Goal: Find specific page/section: Find specific page/section

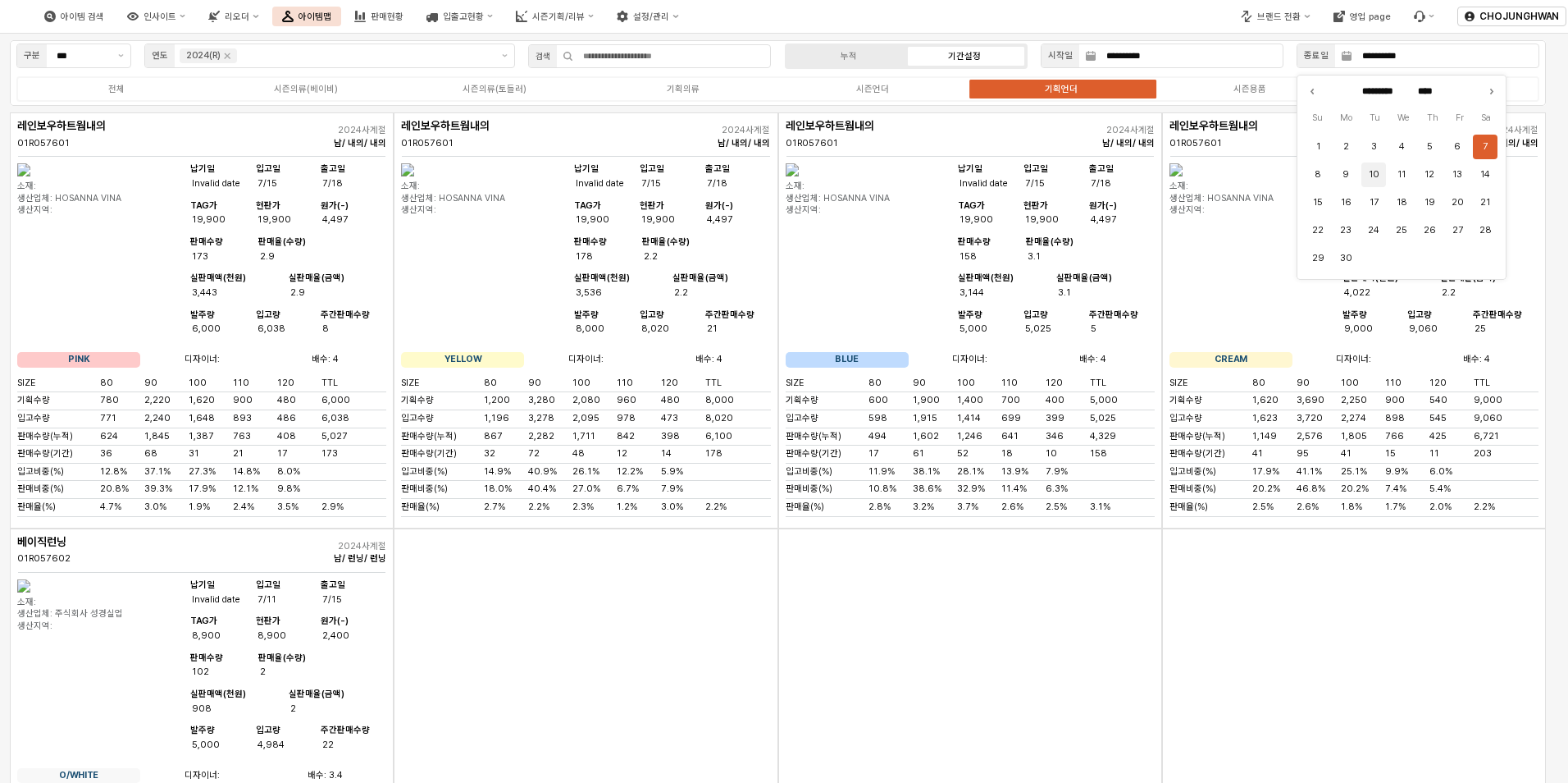
click at [1381, 170] on button "10" at bounding box center [1374, 175] width 24 height 24
type input "**********"
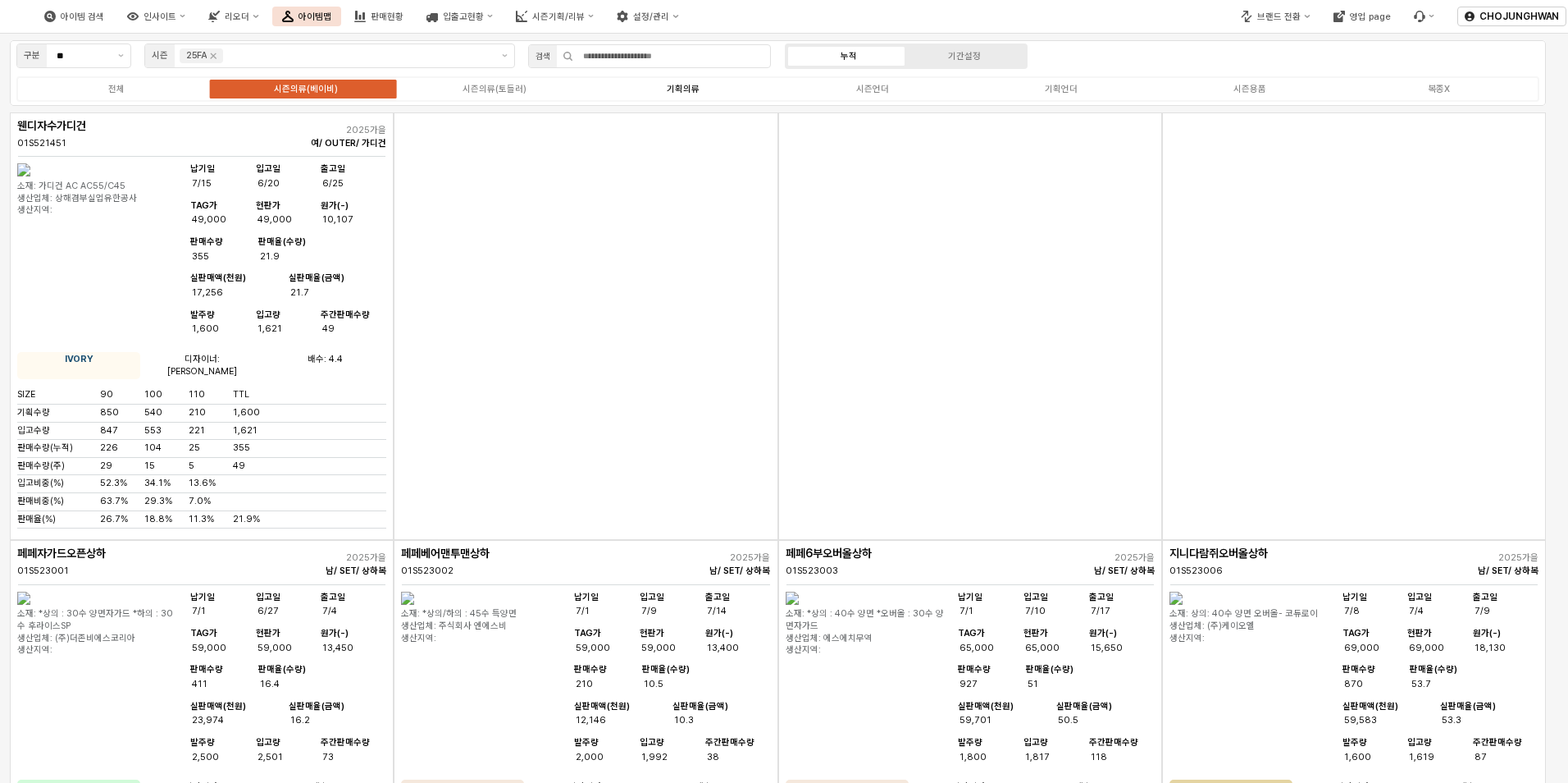
click at [702, 88] on label "기획의류" at bounding box center [683, 89] width 189 height 14
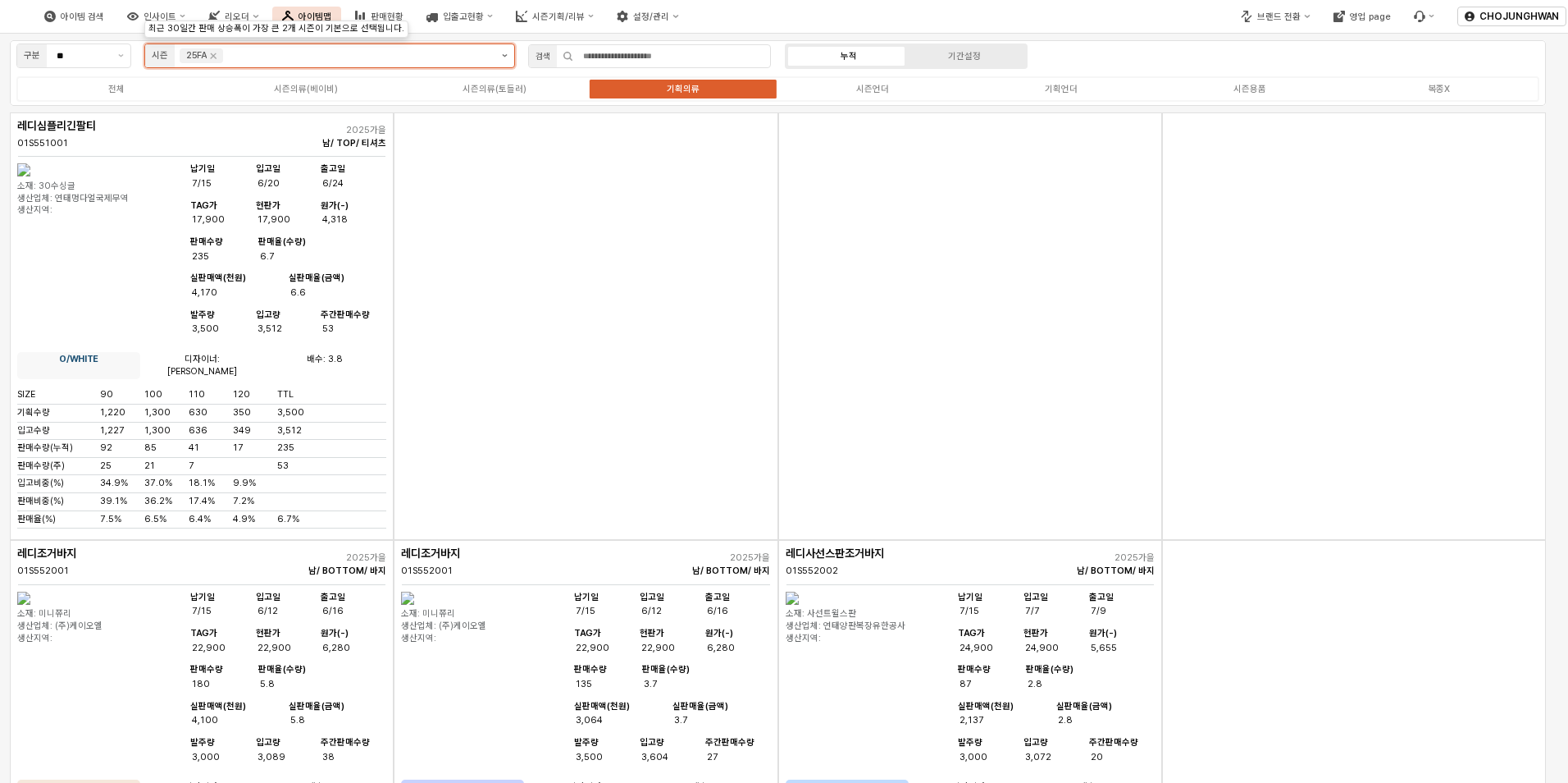
click at [506, 54] on icon "제안 사항 표시" at bounding box center [504, 56] width 6 height 3
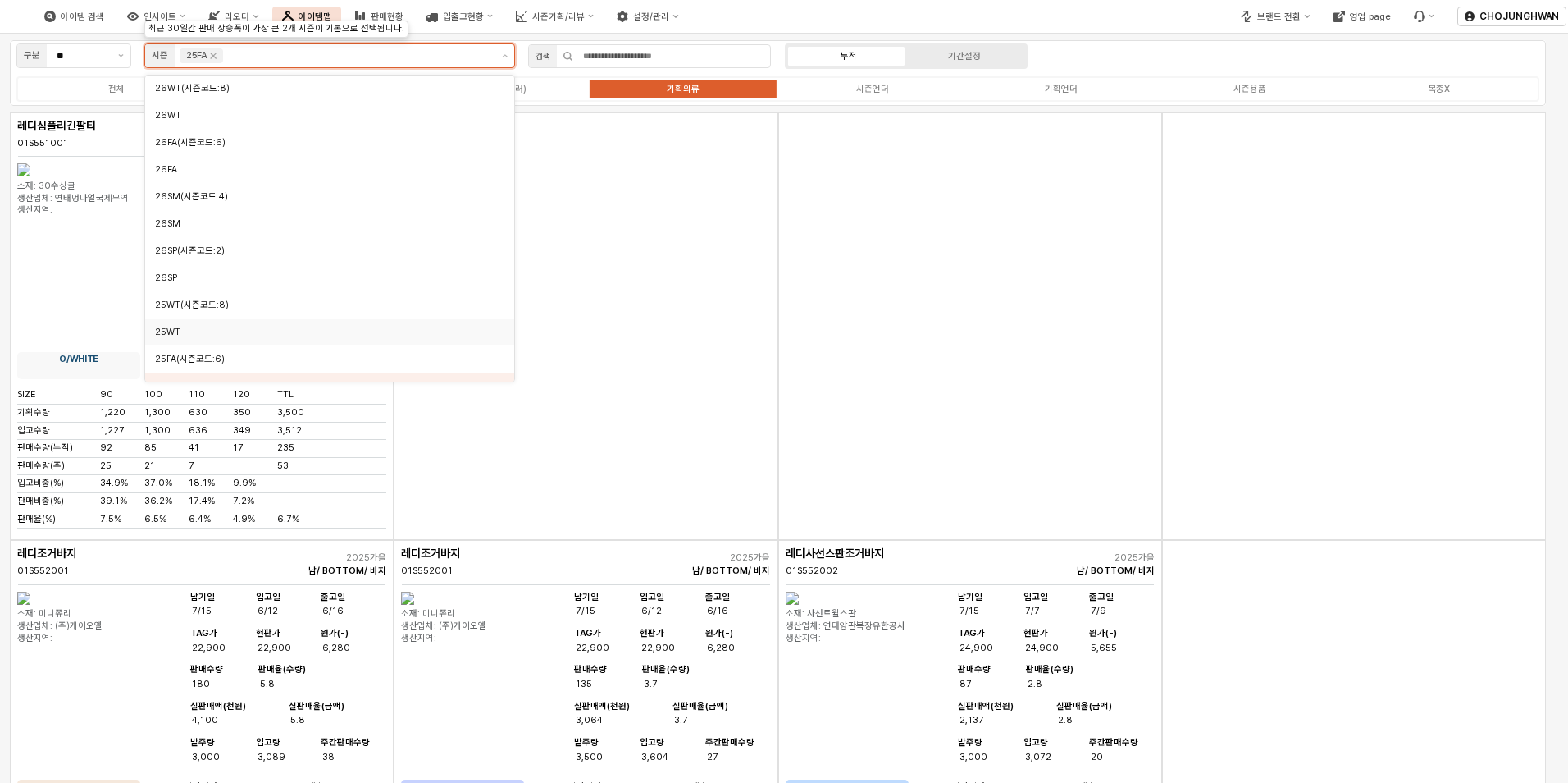
click at [262, 326] on div "25WT" at bounding box center [324, 331] width 340 height 12
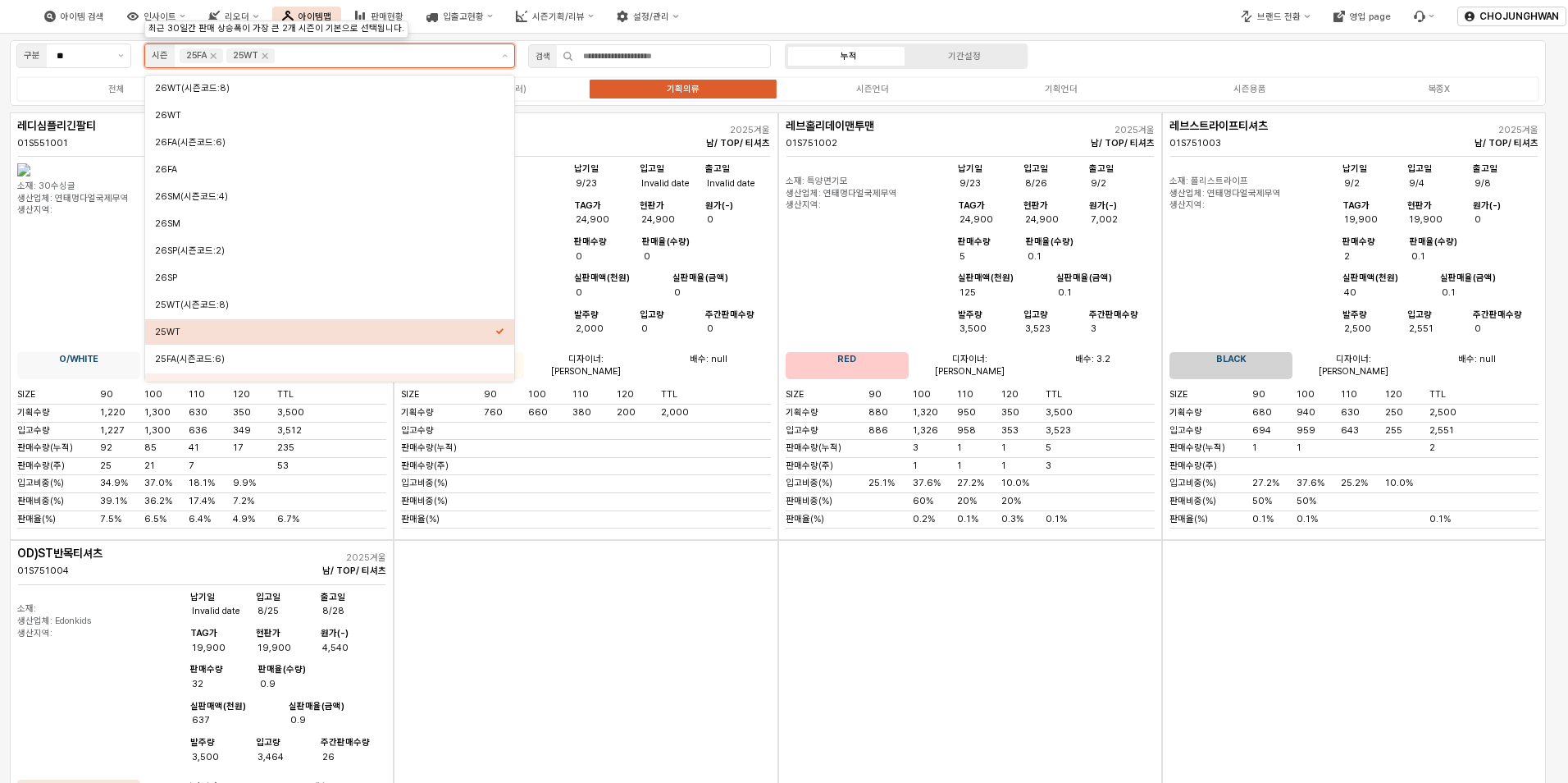
click at [262, 326] on div "25WT" at bounding box center [324, 331] width 340 height 12
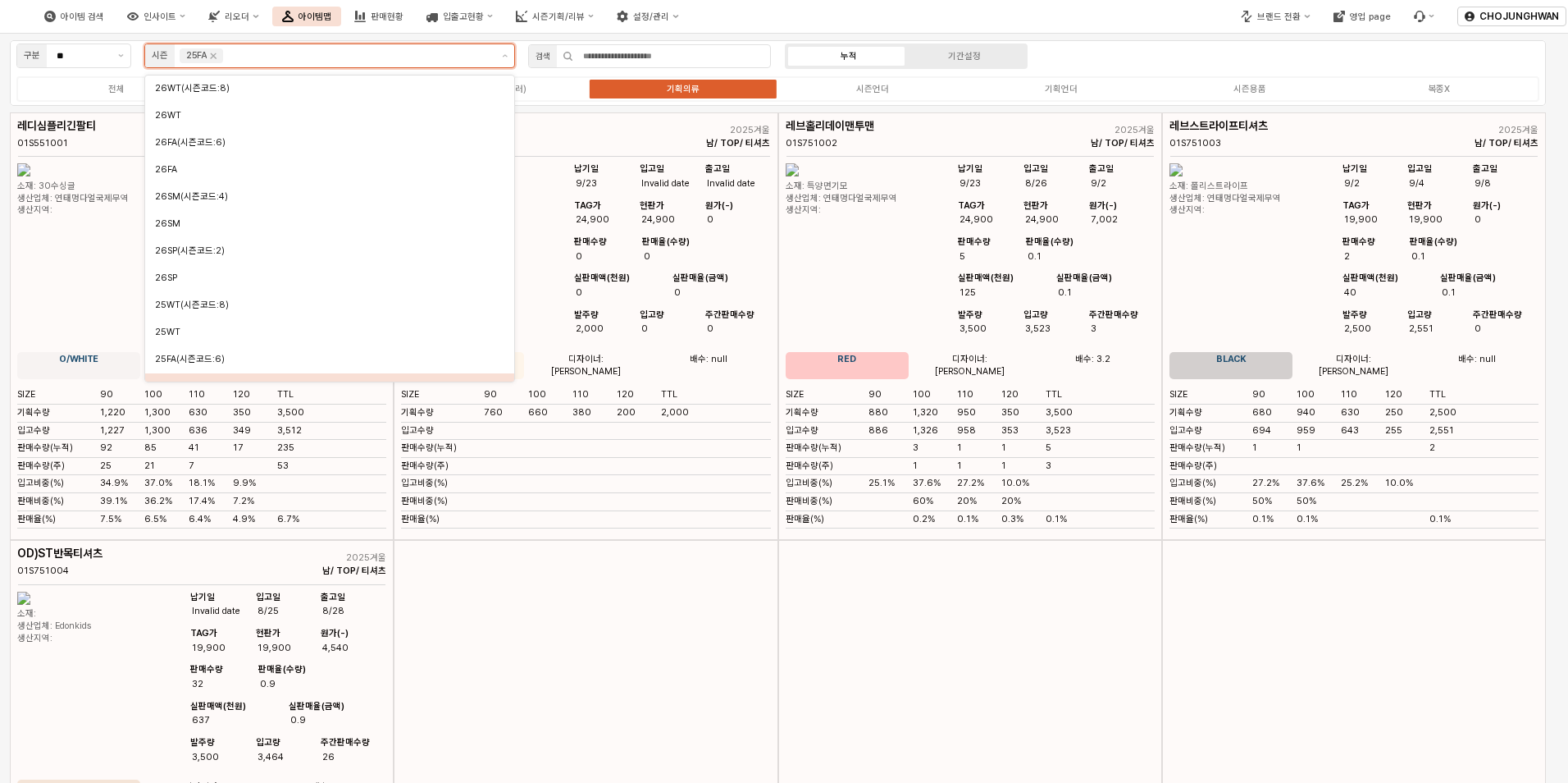
scroll to position [17, 0]
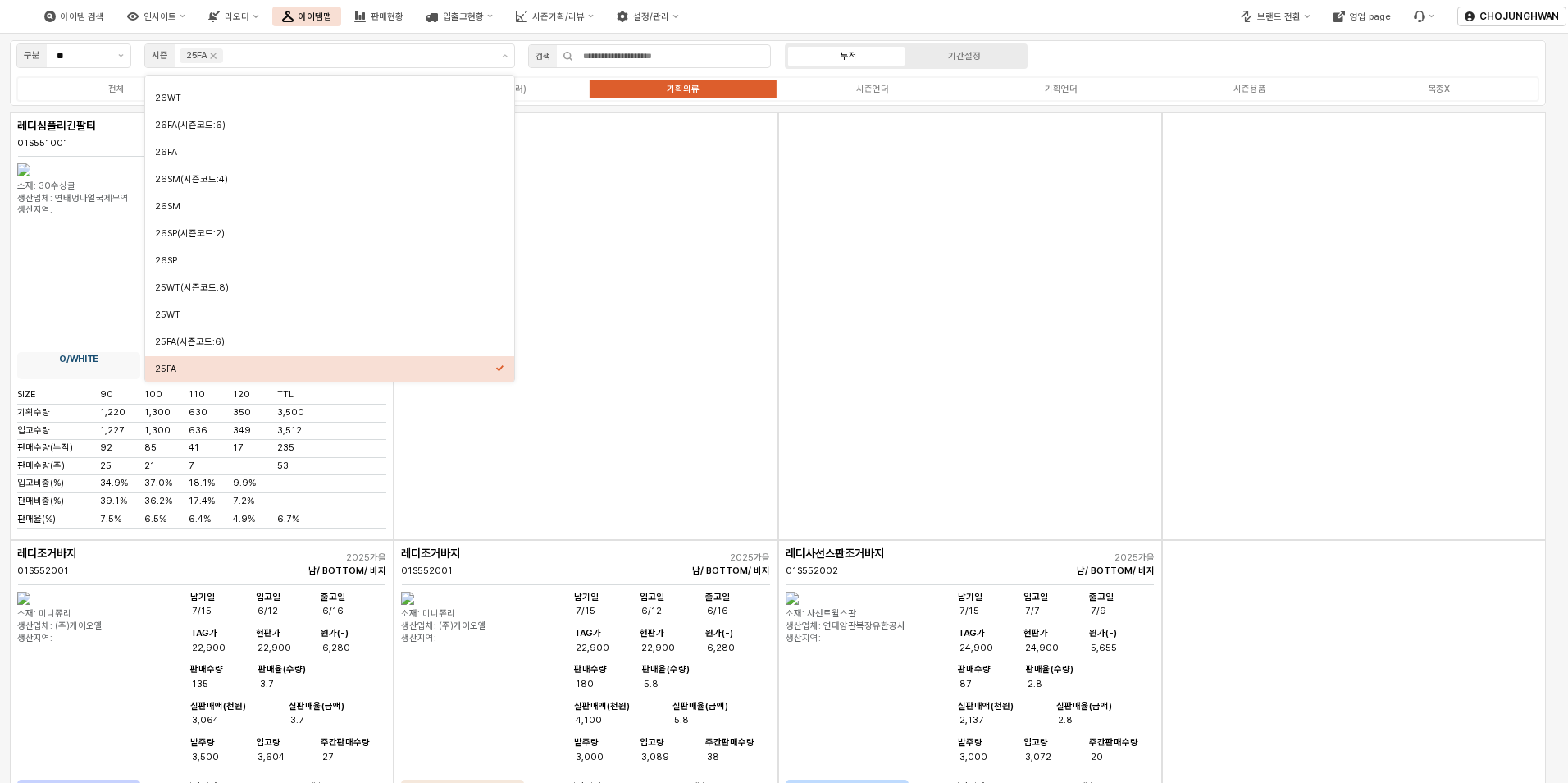
click at [1418, 419] on div "App Frame" at bounding box center [1354, 325] width 384 height 427
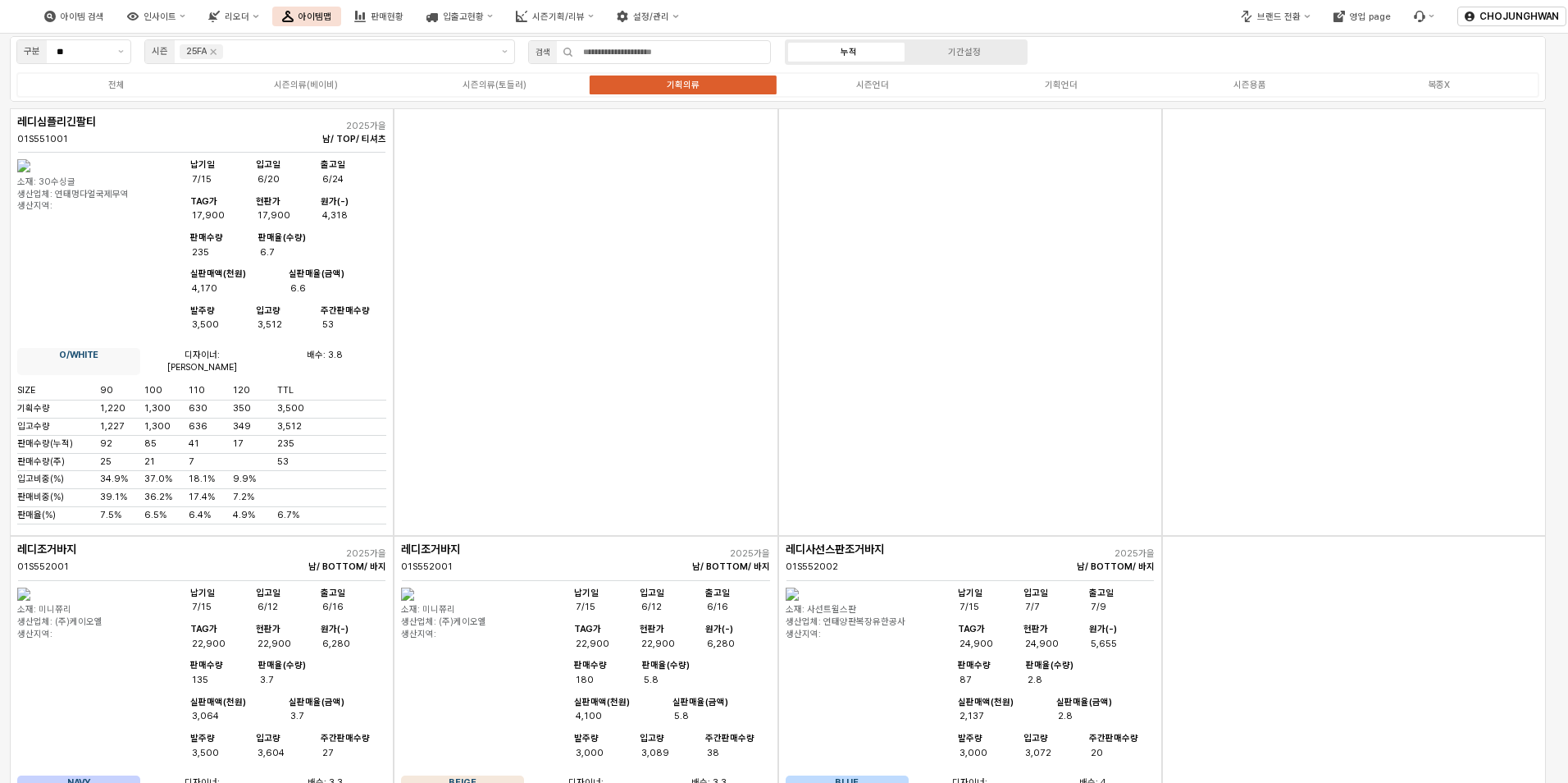
scroll to position [0, 0]
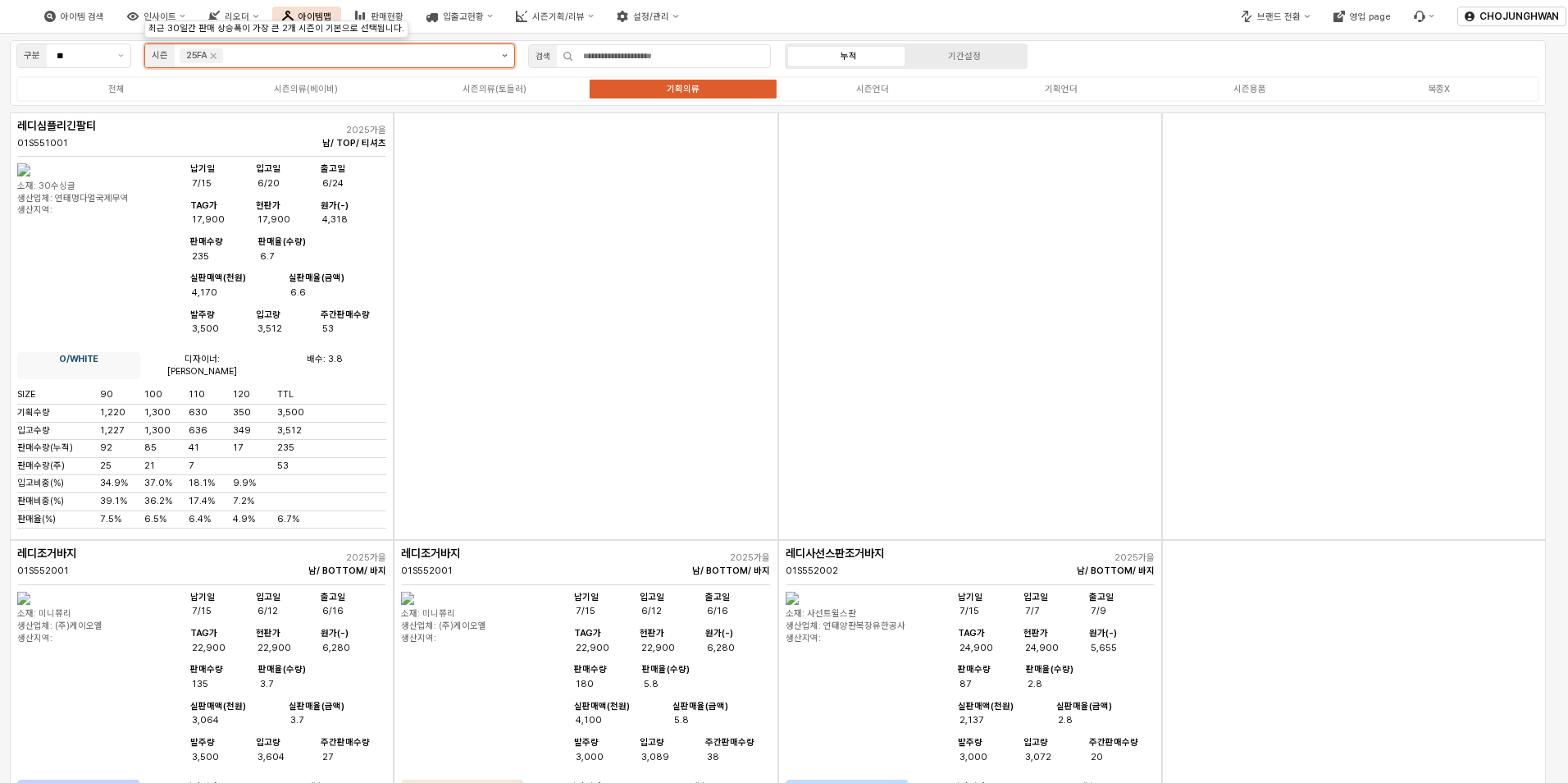
click at [504, 58] on button "제안 사항 표시" at bounding box center [505, 56] width 19 height 23
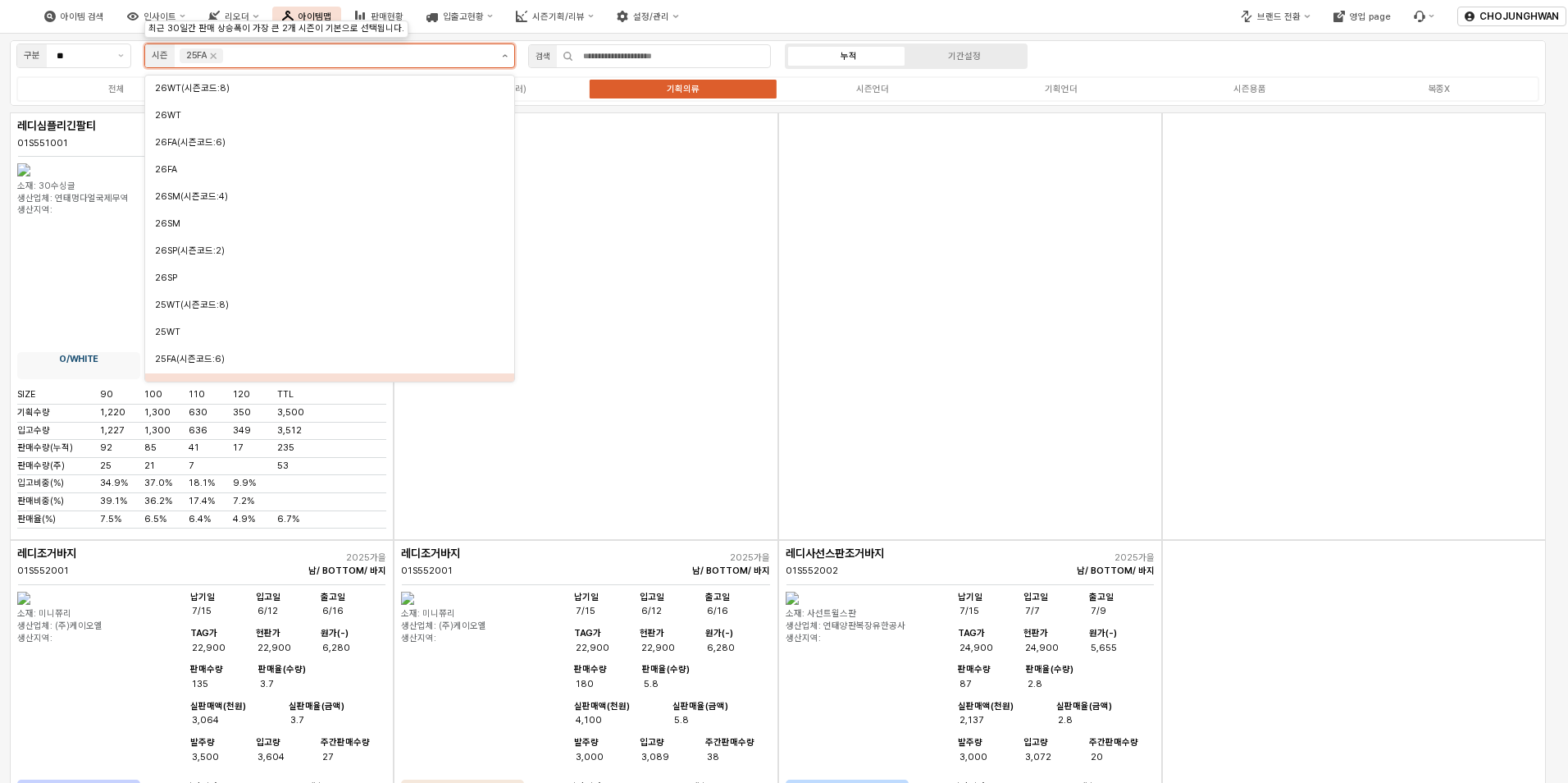
scroll to position [17, 0]
click at [219, 314] on div "25WT" at bounding box center [324, 315] width 340 height 12
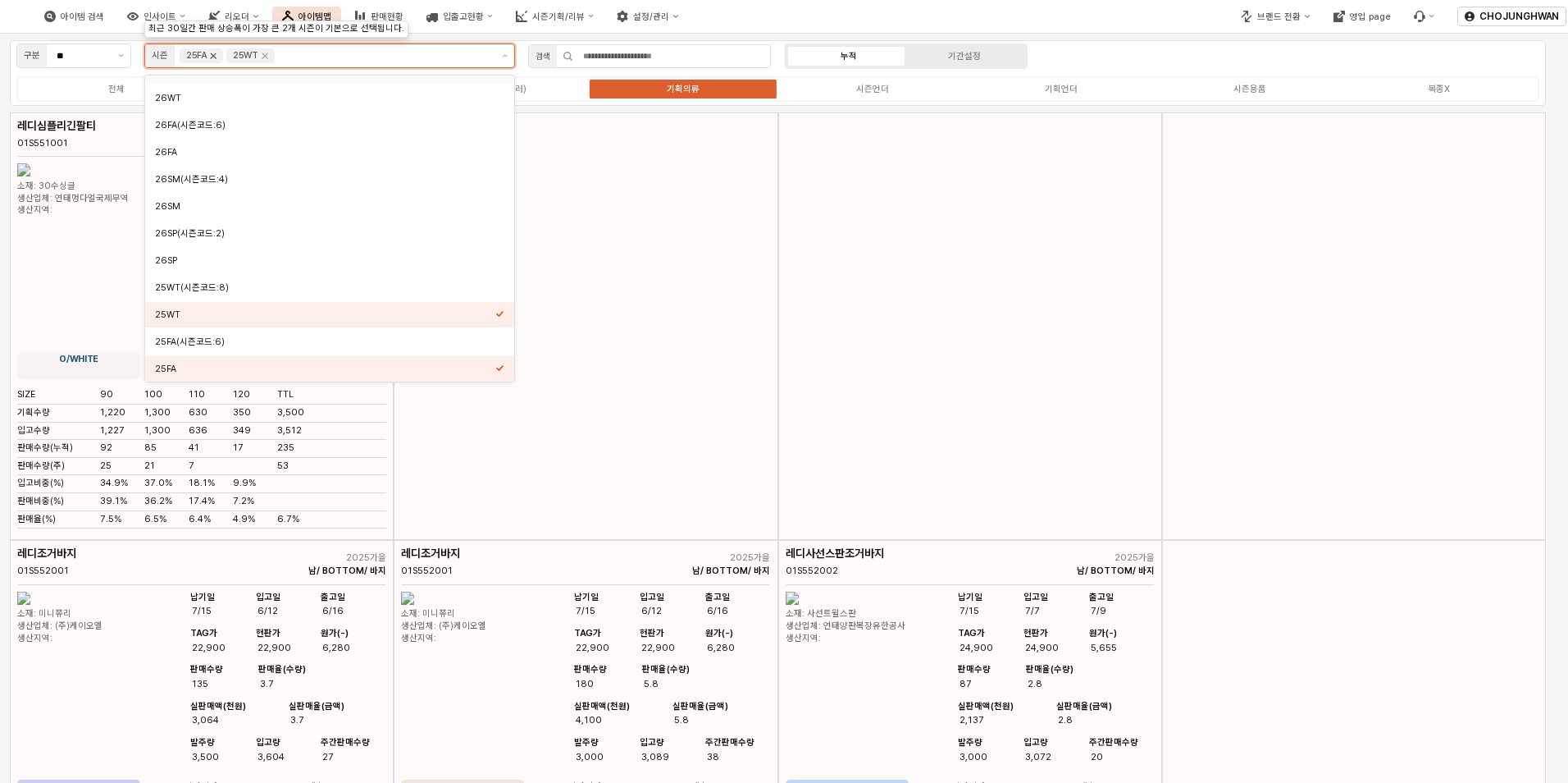
scroll to position [0, 0]
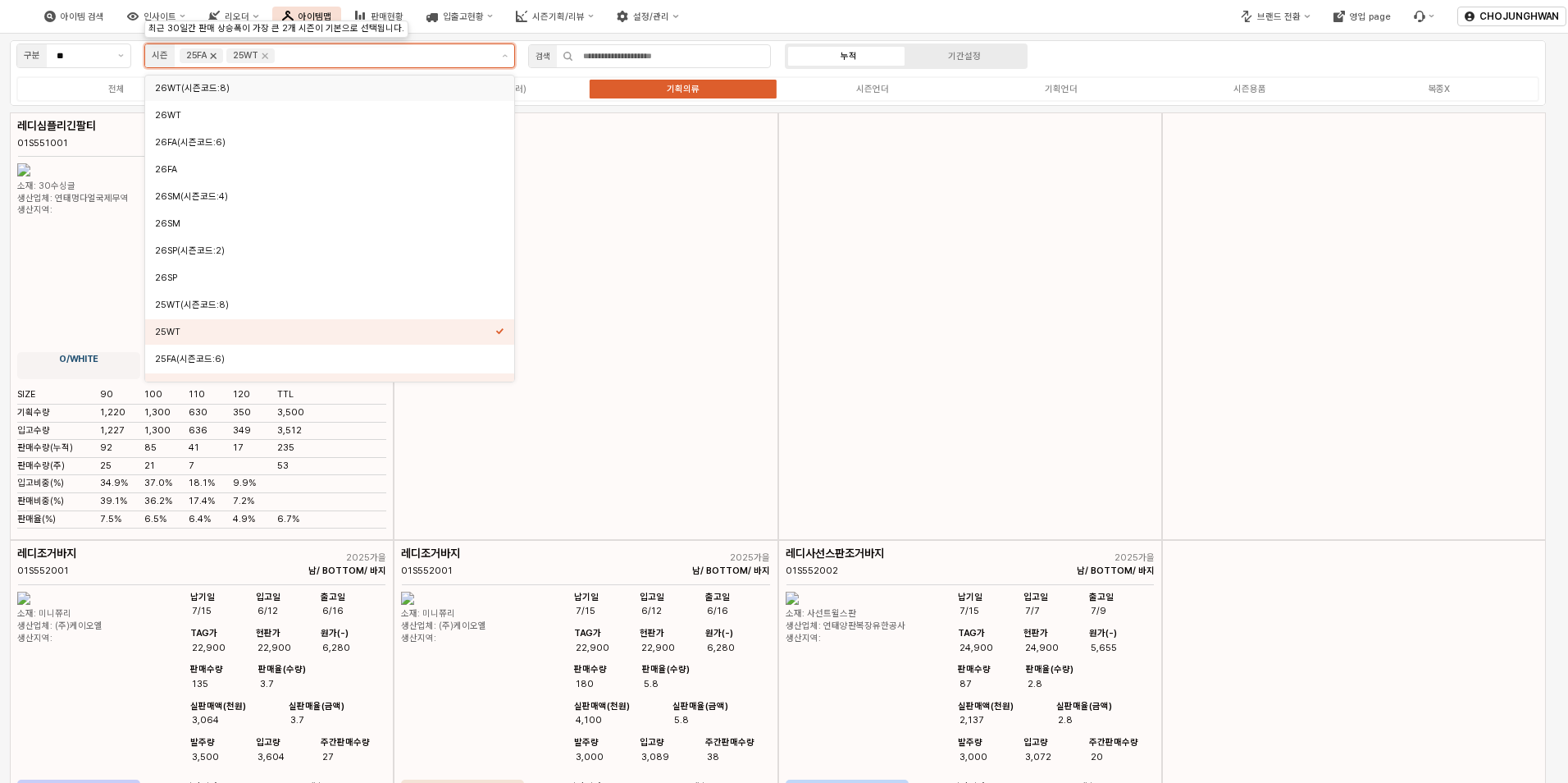
click at [212, 57] on icon "Remove 25FA" at bounding box center [213, 56] width 6 height 6
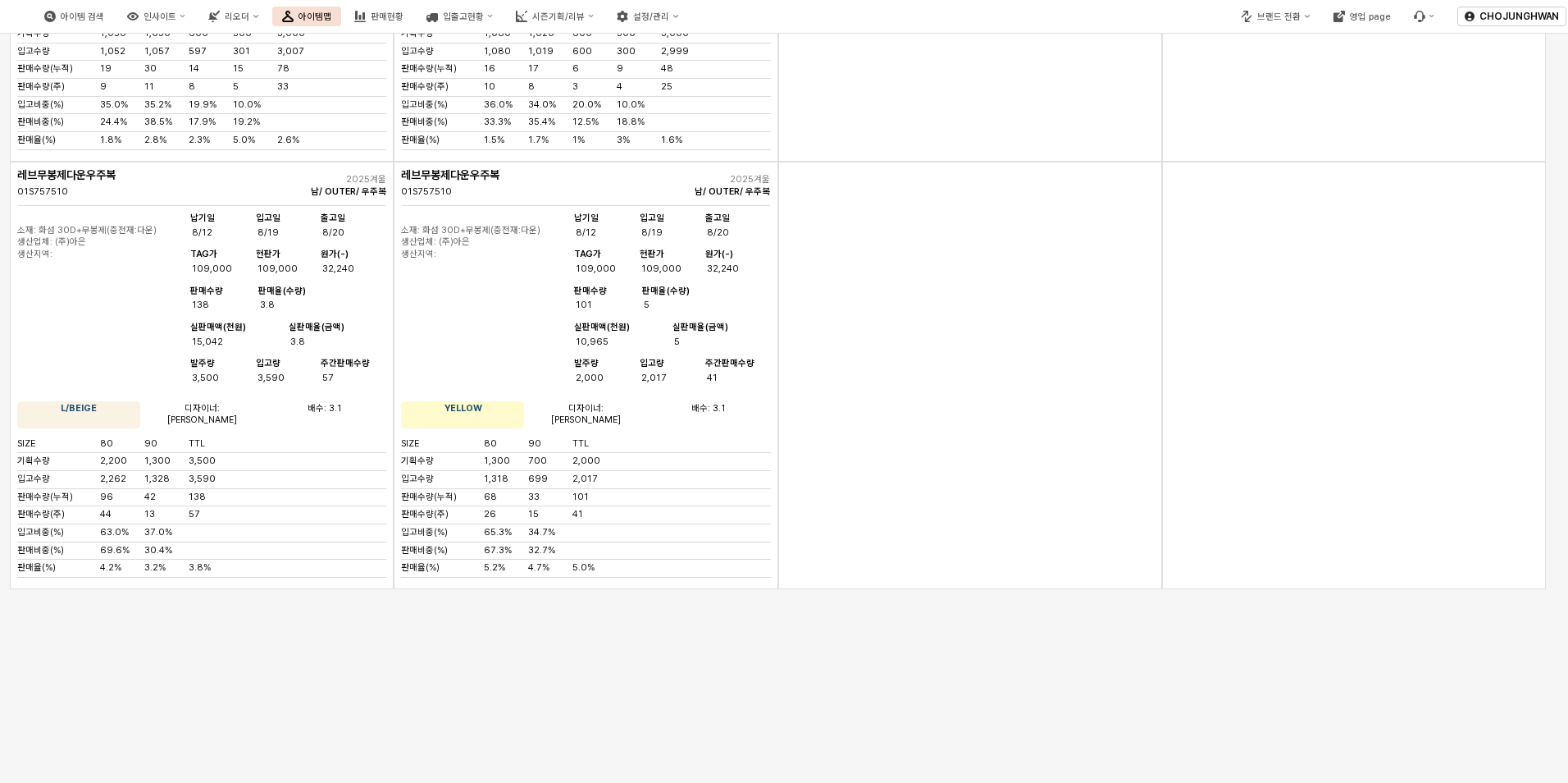
scroll to position [10, 0]
